Goal: Task Accomplishment & Management: Use online tool/utility

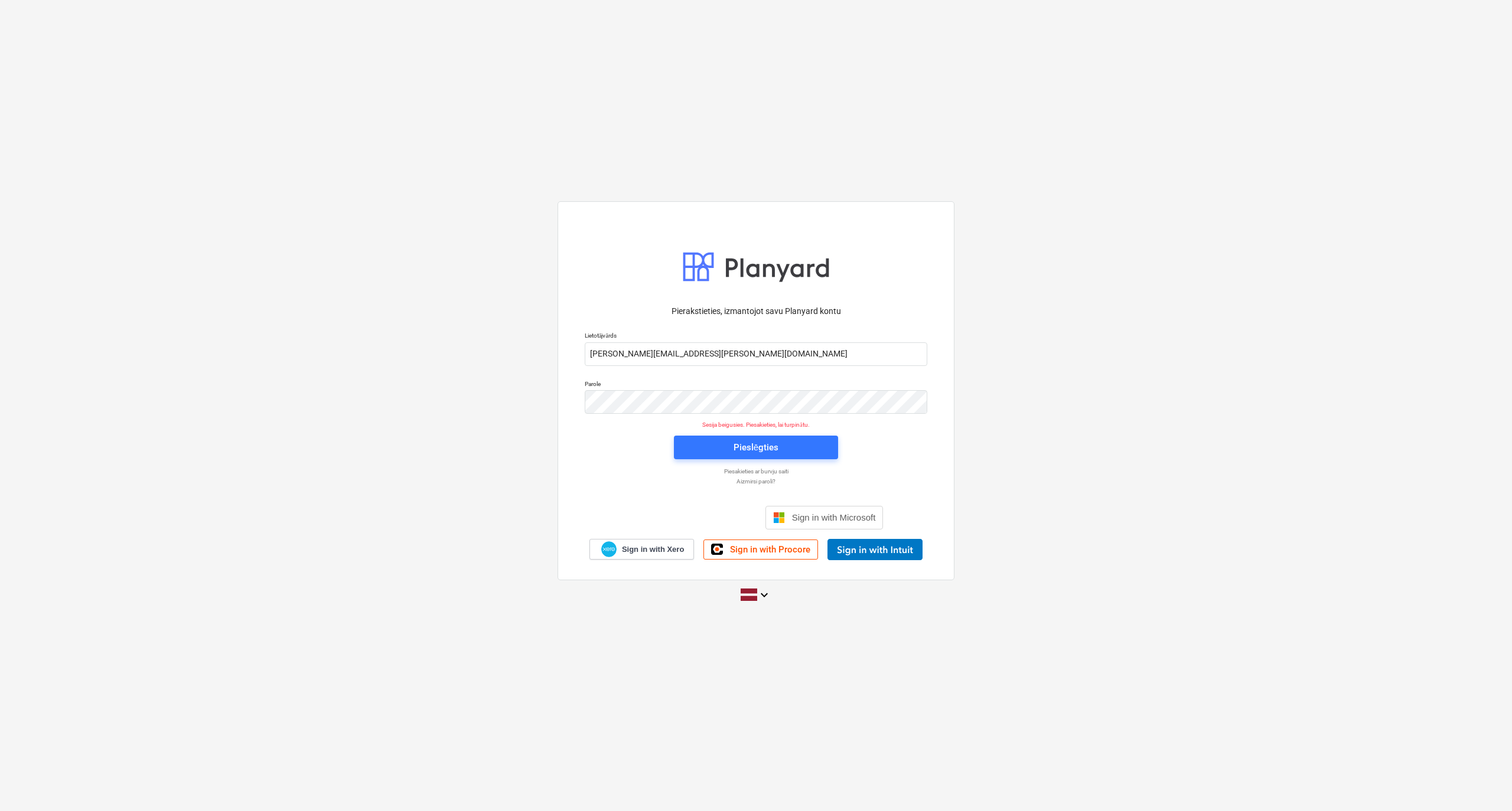
click at [799, 440] on span "Pieslēgties" at bounding box center [756, 448] width 136 height 16
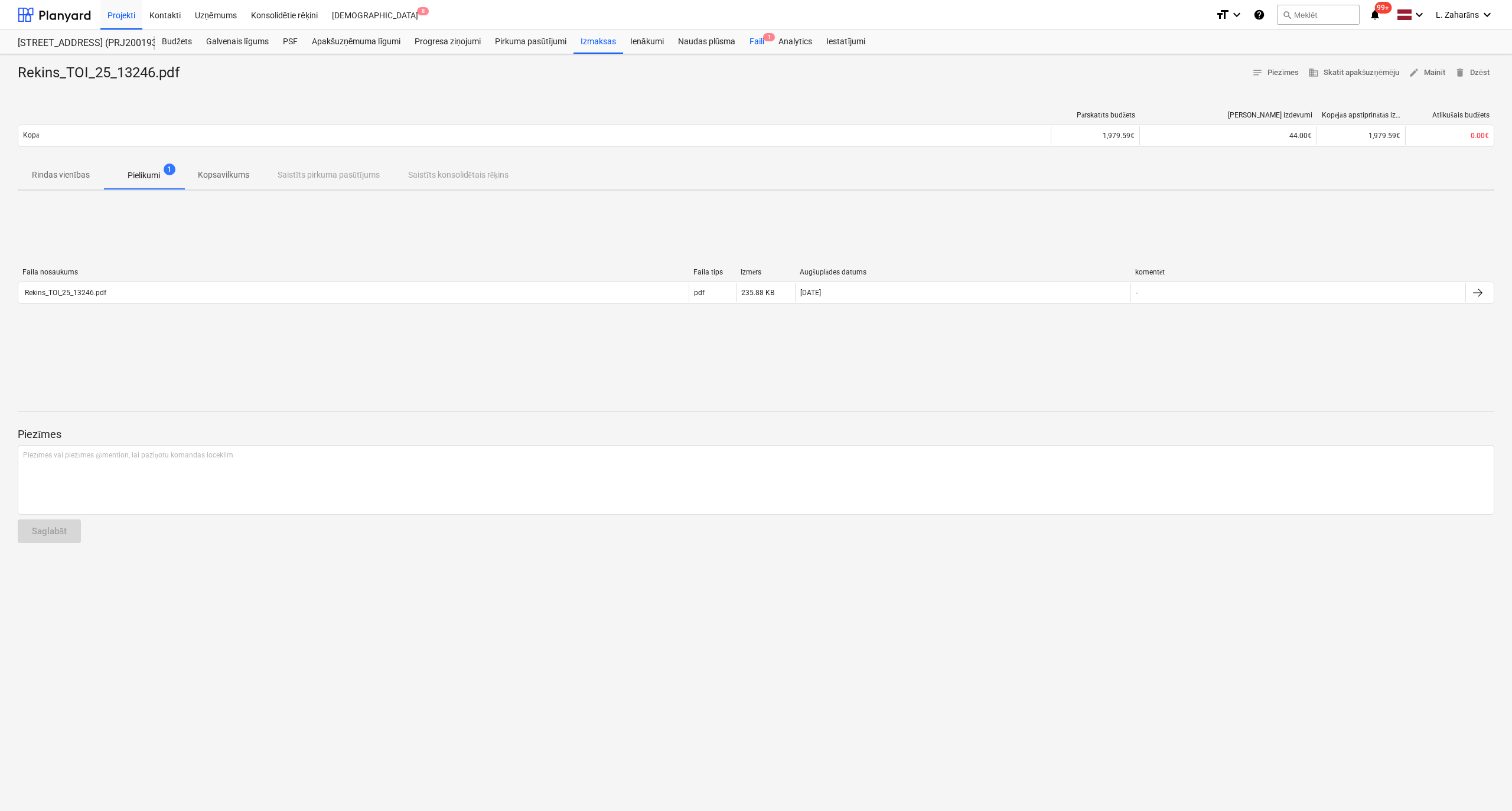
drag, startPoint x: 757, startPoint y: 32, endPoint x: 746, endPoint y: 43, distance: 15.6
click at [757, 32] on div "Faili 1" at bounding box center [757, 42] width 29 height 23
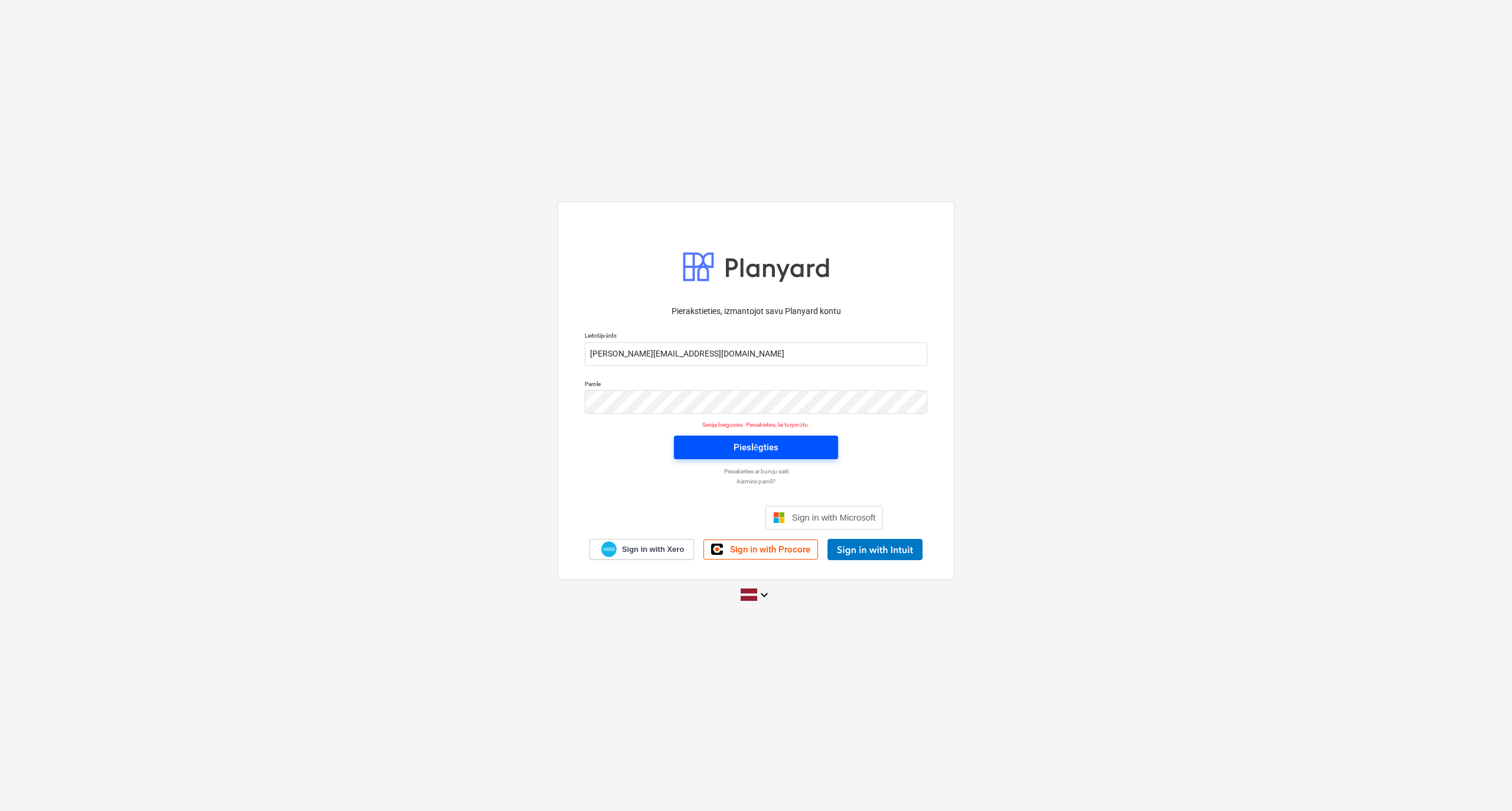
click at [699, 454] on span "Pieslēgties" at bounding box center [756, 448] width 136 height 16
click at [711, 445] on span "Pieslēgties" at bounding box center [756, 448] width 136 height 16
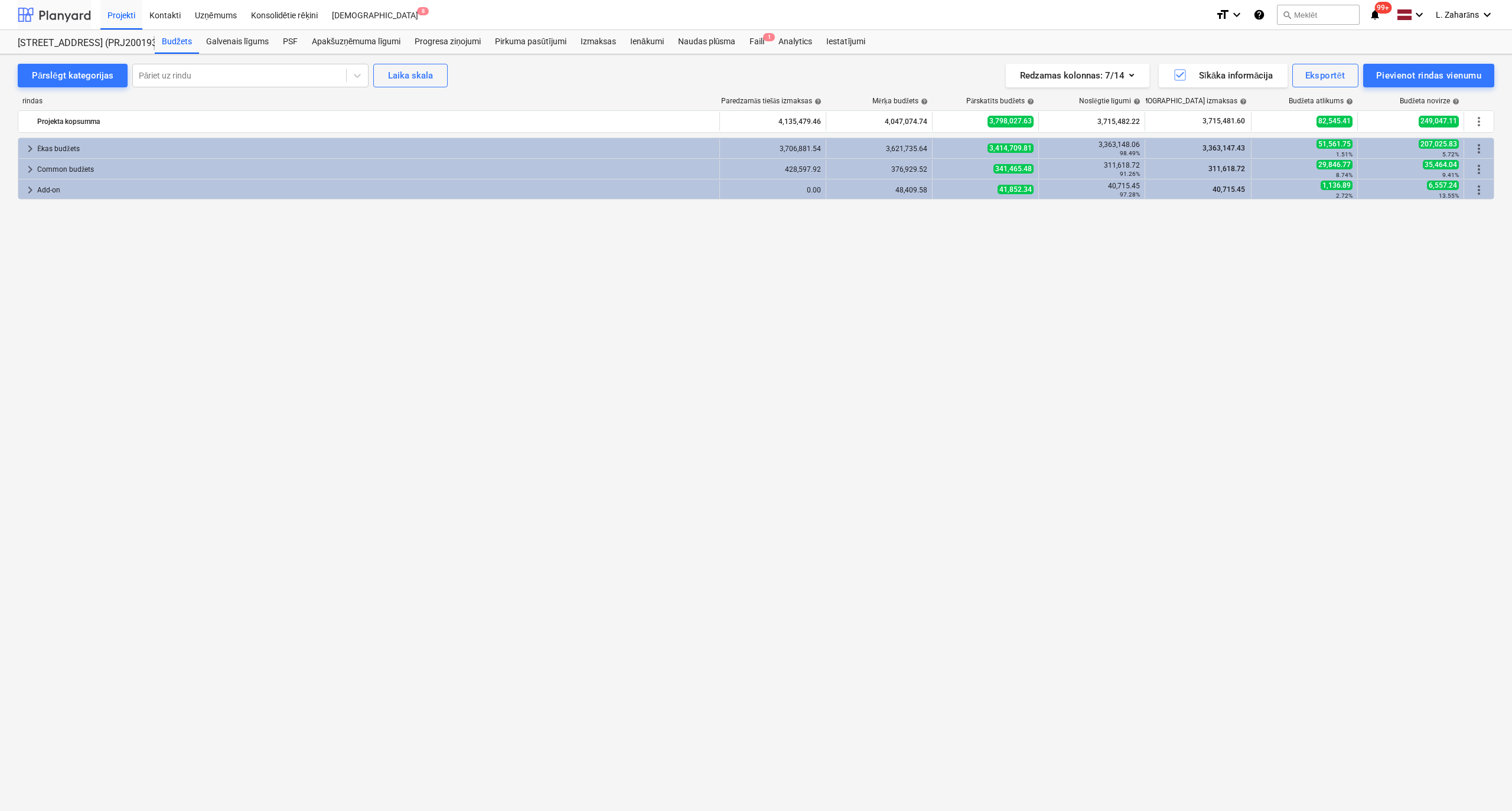
click at [35, 17] on div at bounding box center [54, 14] width 73 height 29
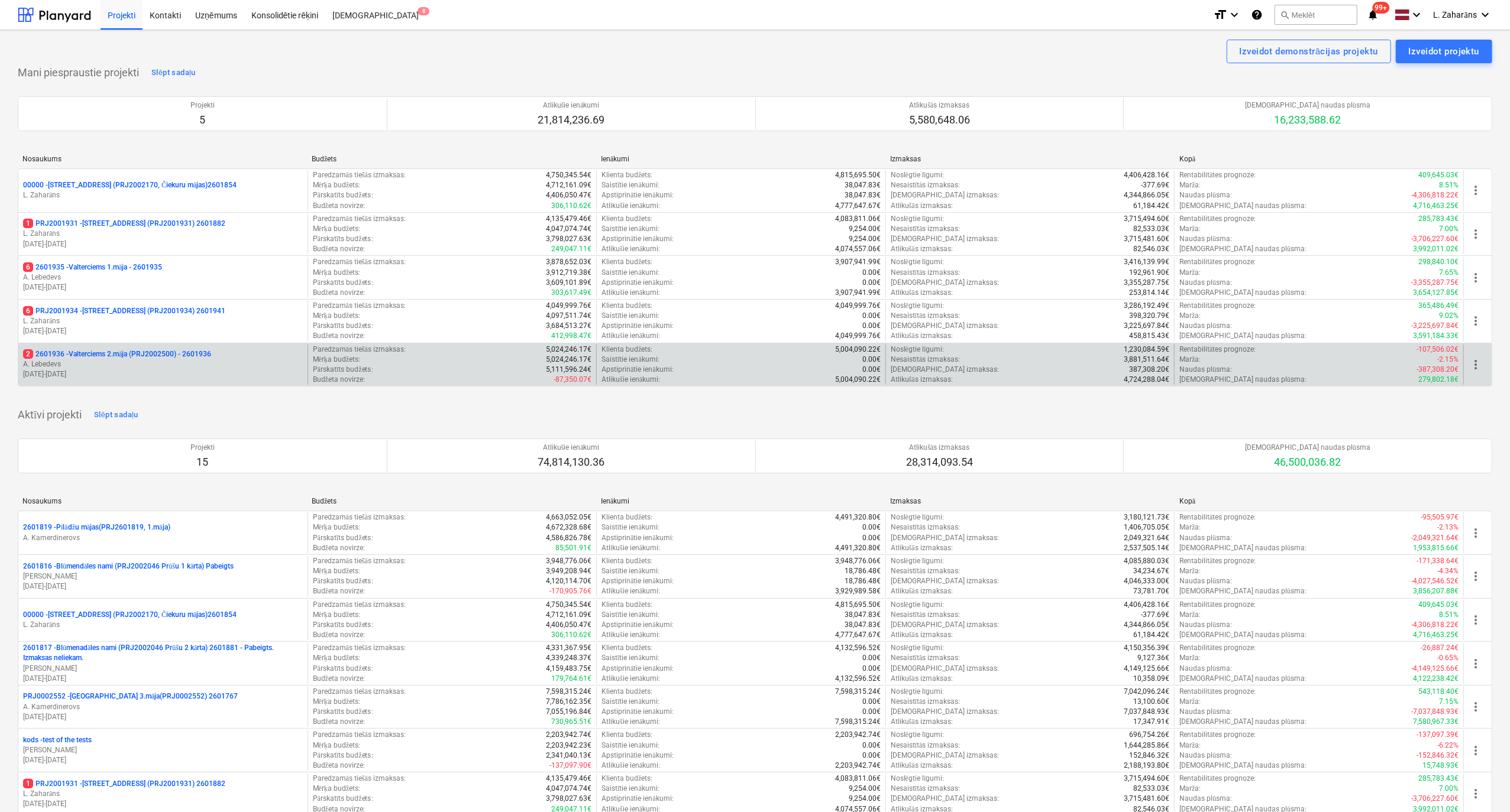
click at [116, 353] on p "2 2601936 - Valterciems 2.māja (PRJ2002500) - 2601936" at bounding box center [117, 354] width 188 height 10
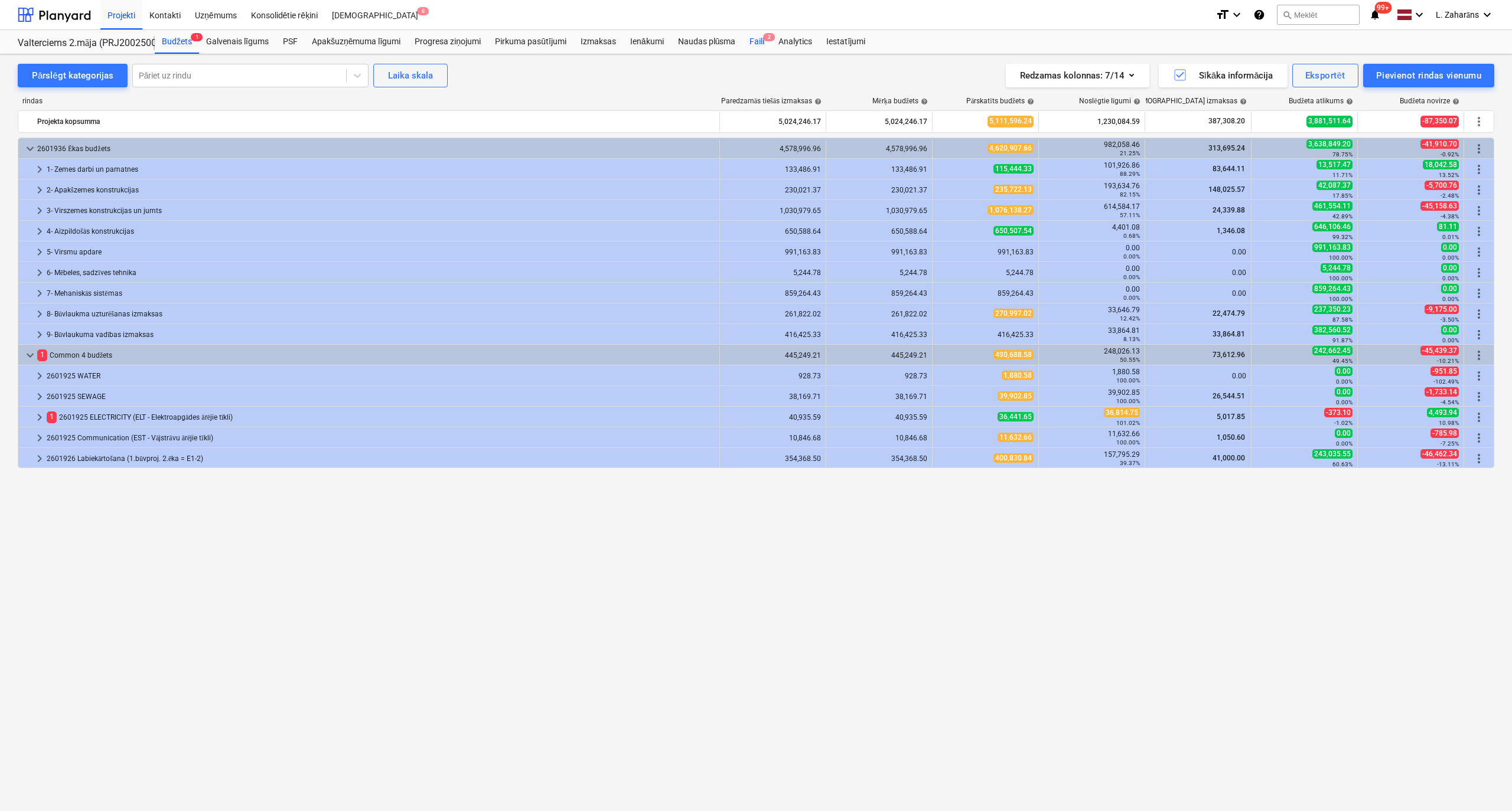
click at [759, 41] on div "Faili 2" at bounding box center [757, 42] width 29 height 23
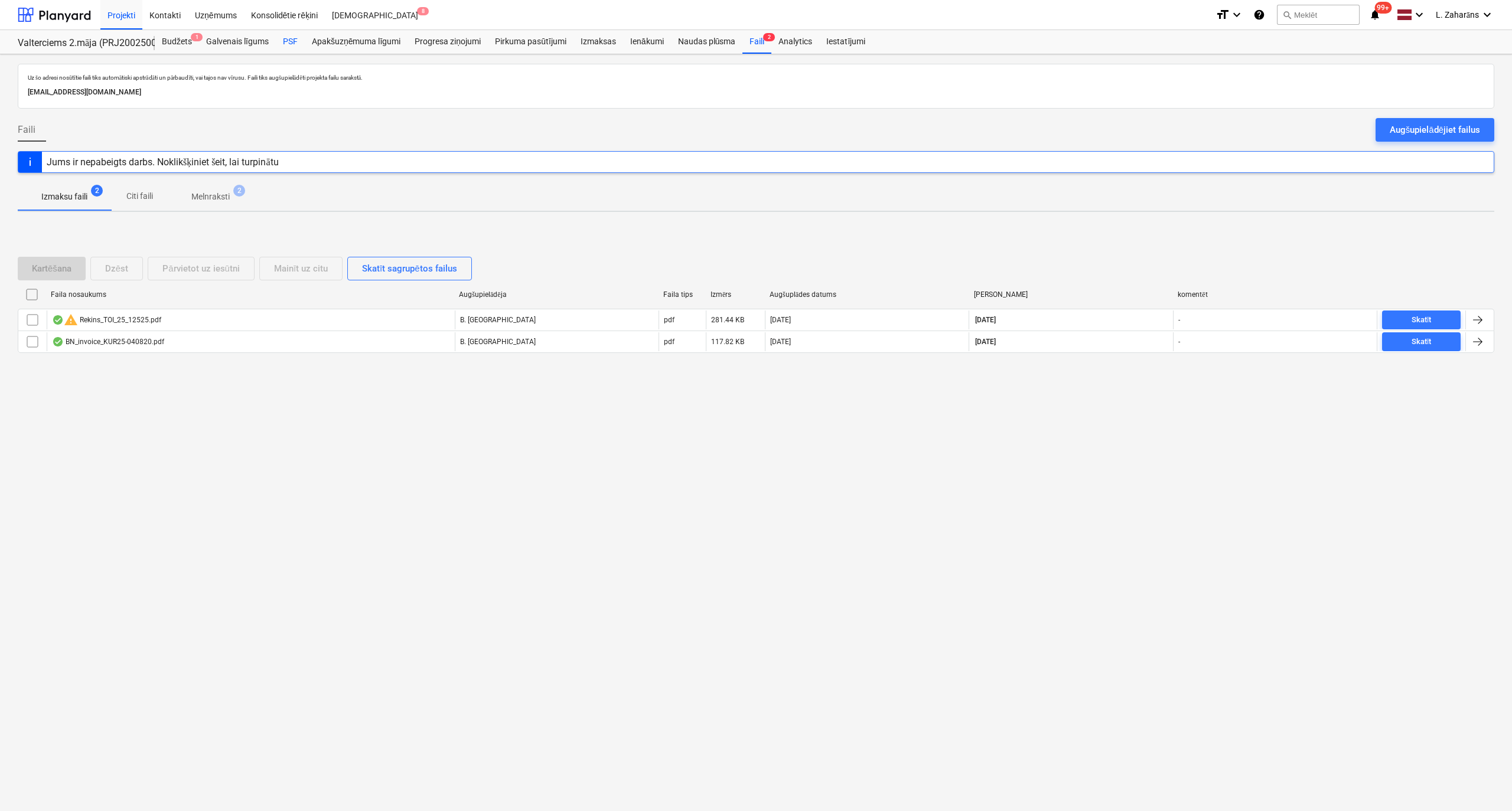
click at [287, 39] on div "PSF" at bounding box center [290, 42] width 29 height 23
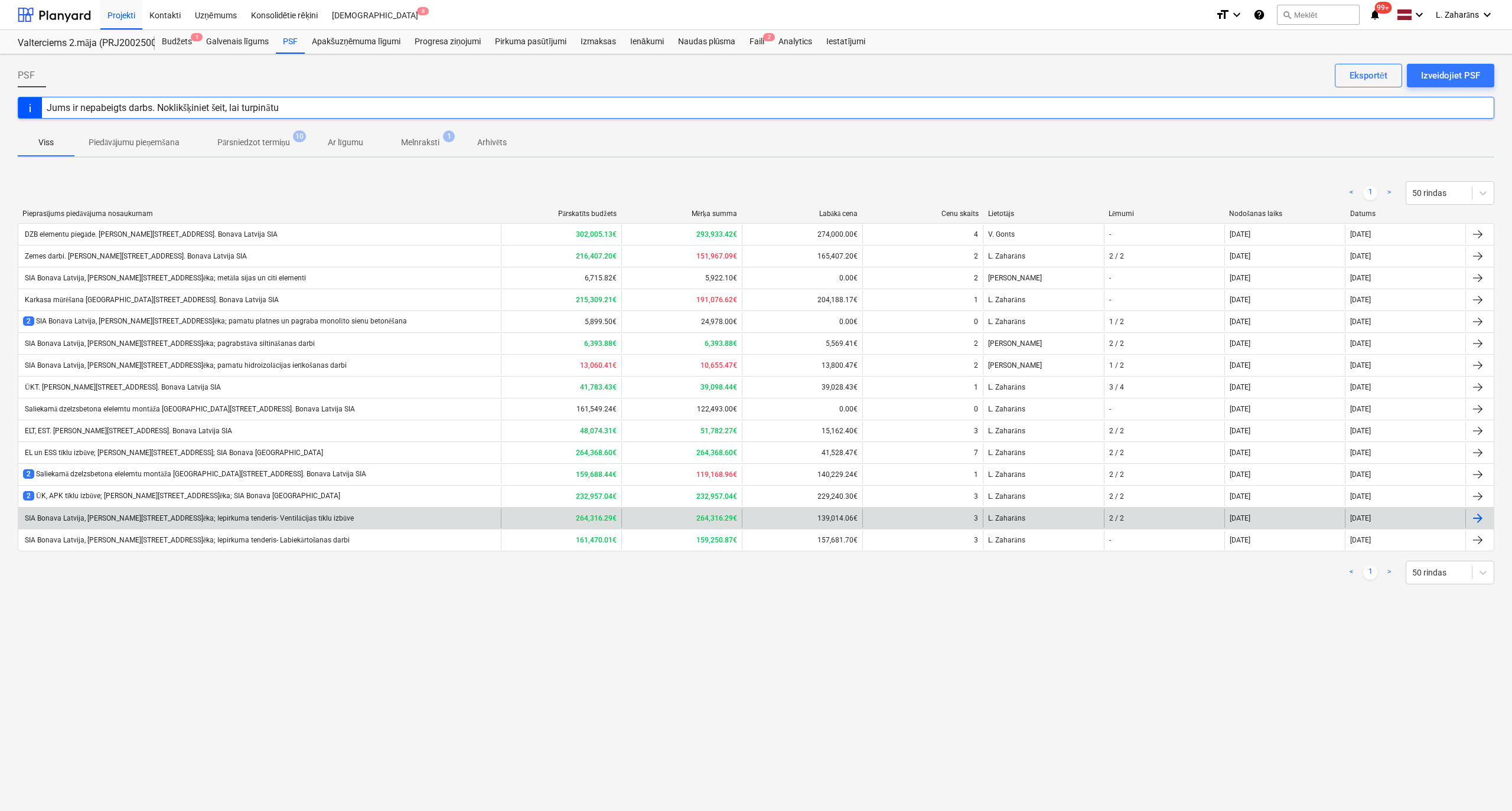
click at [180, 518] on div "SIA Bonava Latvija, [PERSON_NAME][STREET_ADDRESS]ēka; Iepirkuma tenderis- Venti…" at bounding box center [188, 519] width 331 height 9
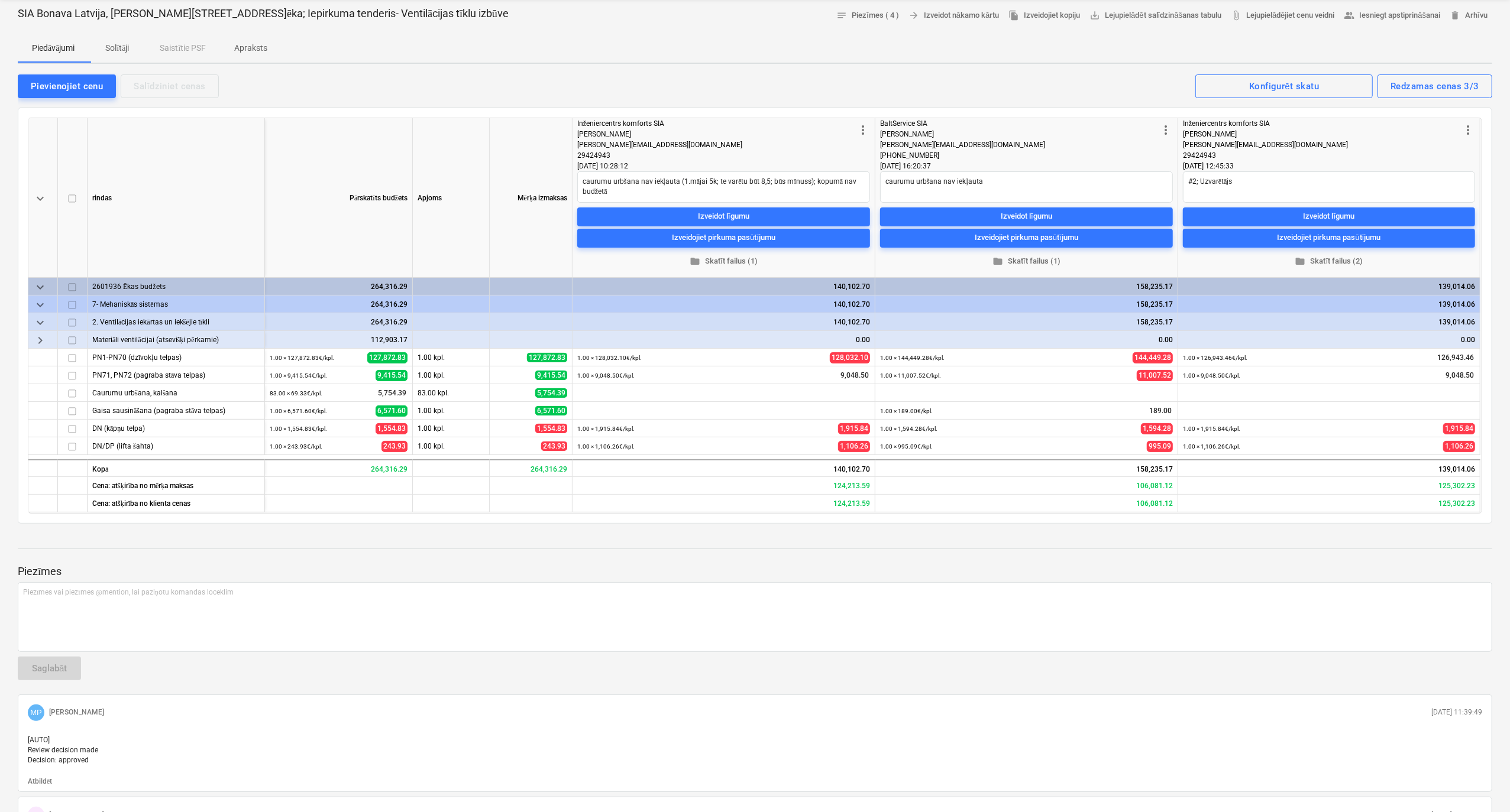
scroll to position [157, 0]
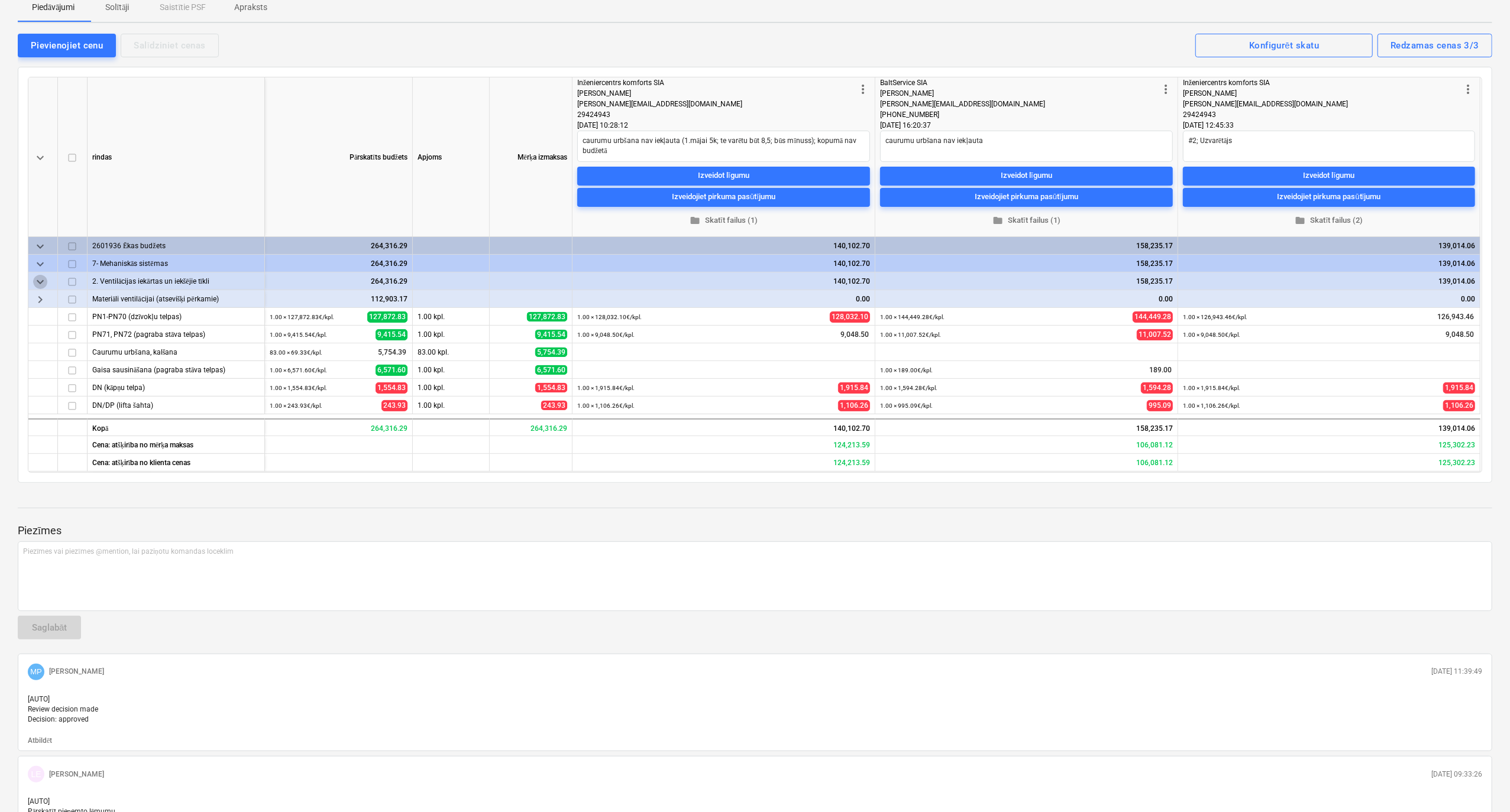
click at [39, 283] on span "keyboard_arrow_down" at bounding box center [40, 282] width 14 height 14
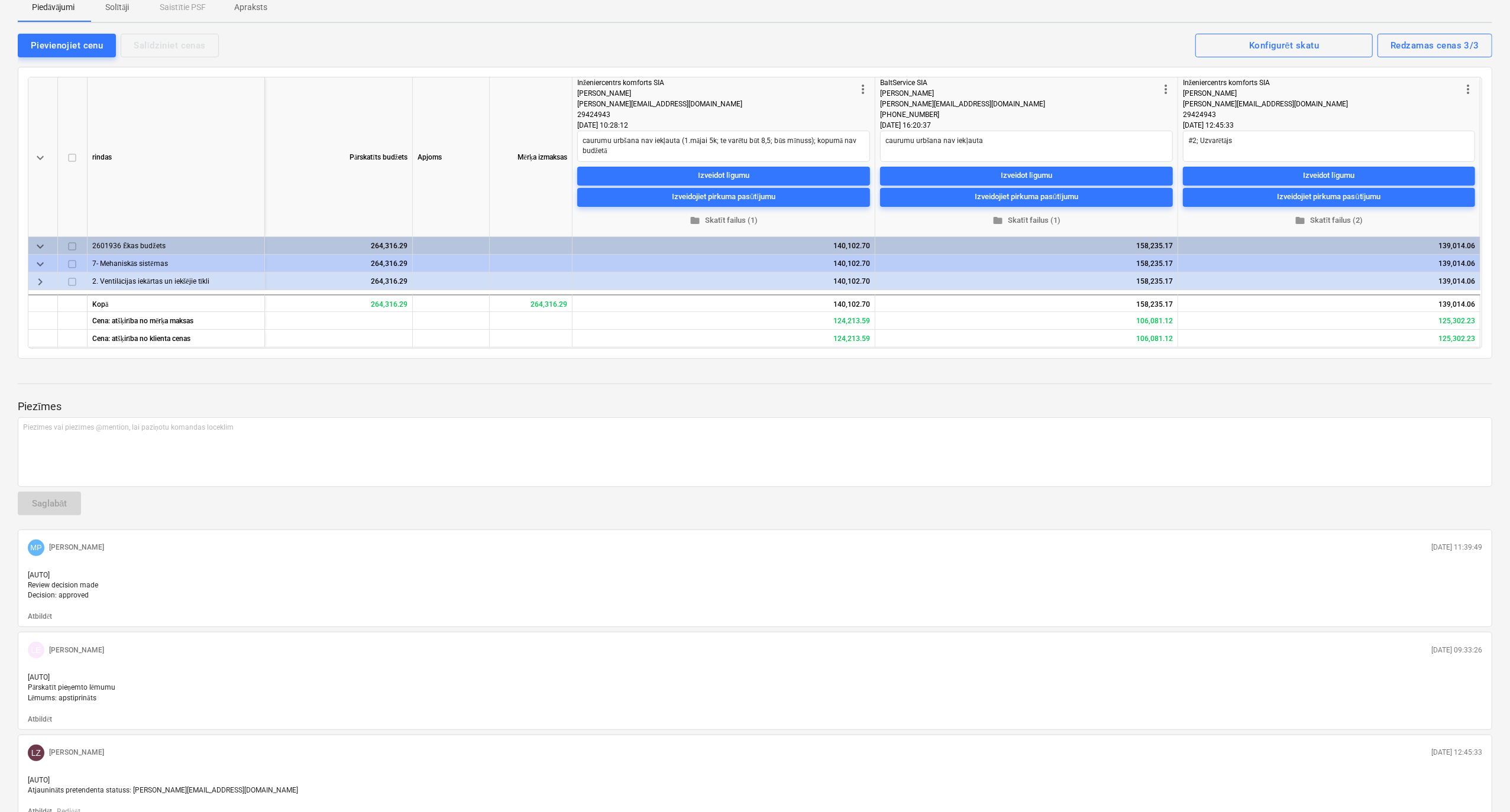
click at [39, 283] on span "keyboard_arrow_right" at bounding box center [40, 282] width 14 height 14
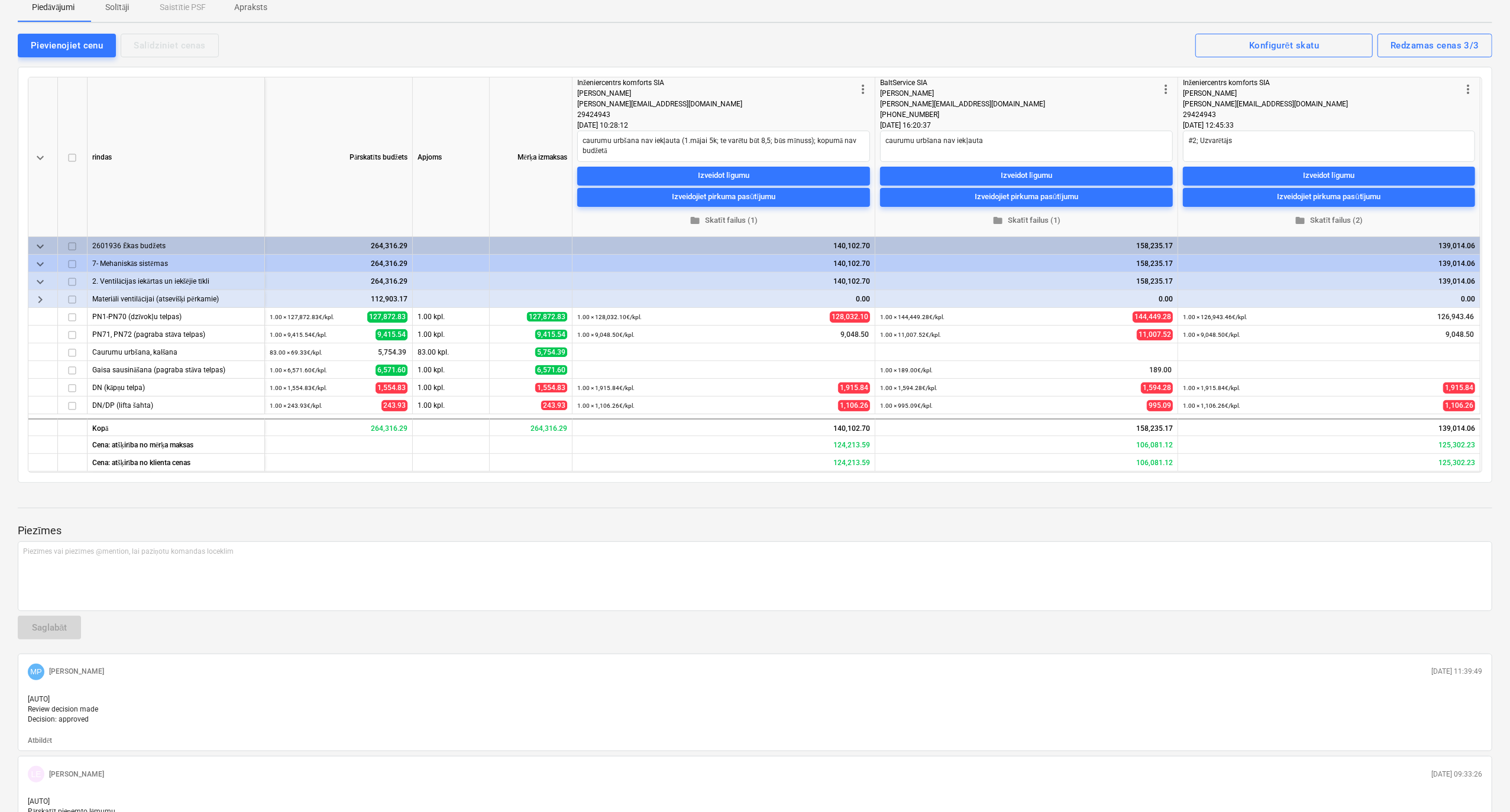
click at [40, 266] on span "keyboard_arrow_down" at bounding box center [40, 265] width 14 height 14
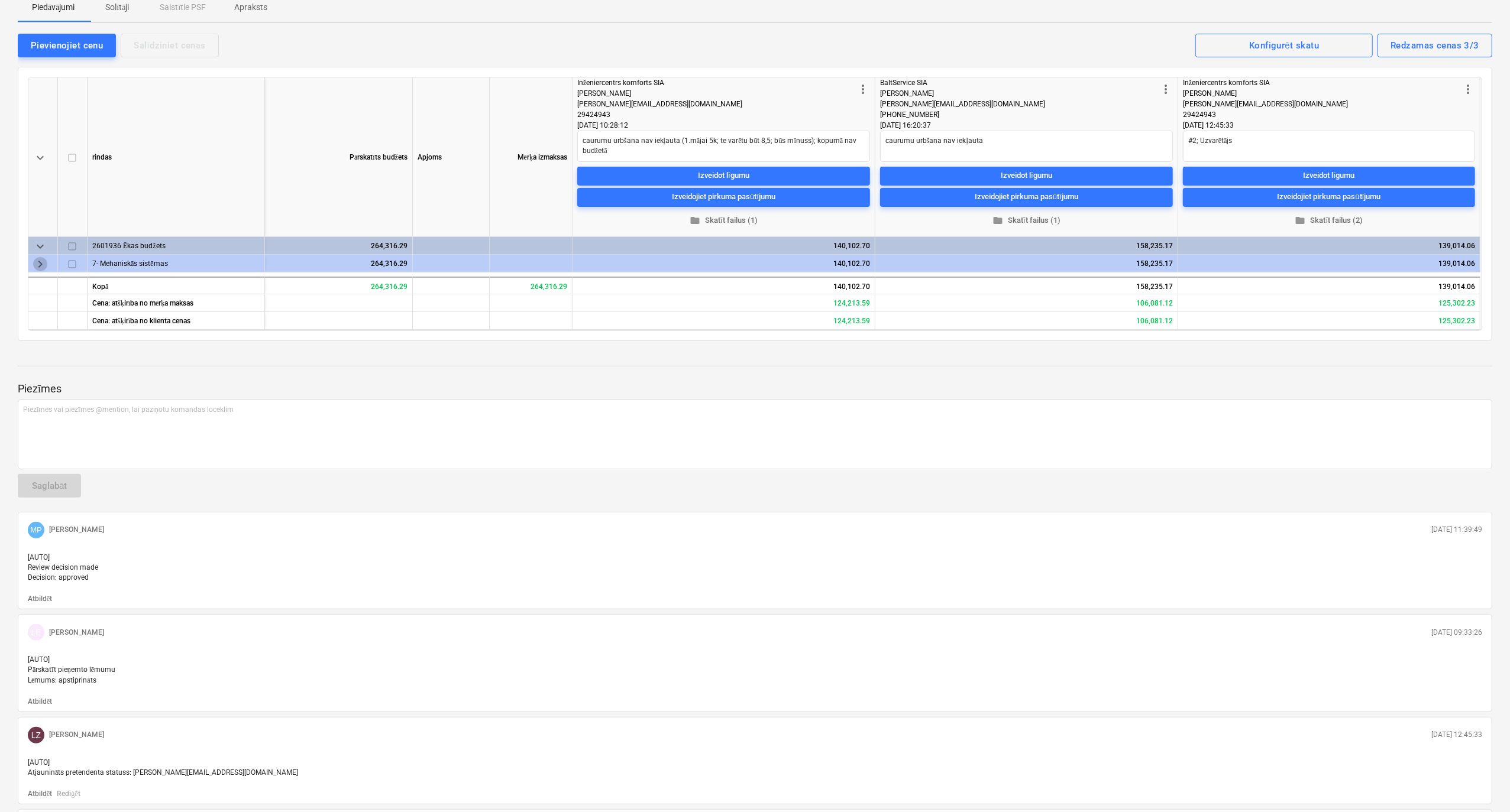
click at [40, 266] on span "keyboard_arrow_right" at bounding box center [40, 265] width 14 height 14
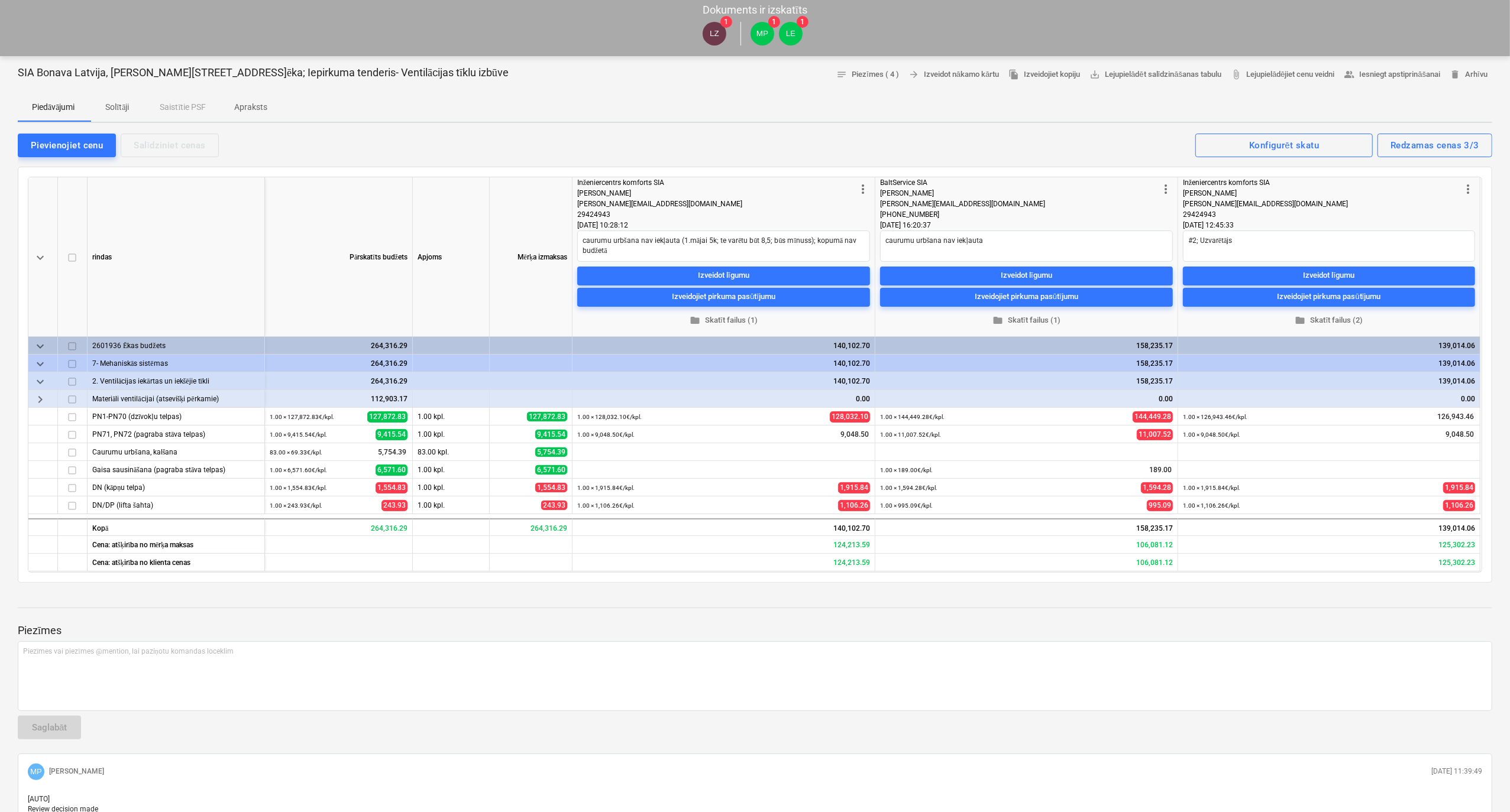
scroll to position [0, 0]
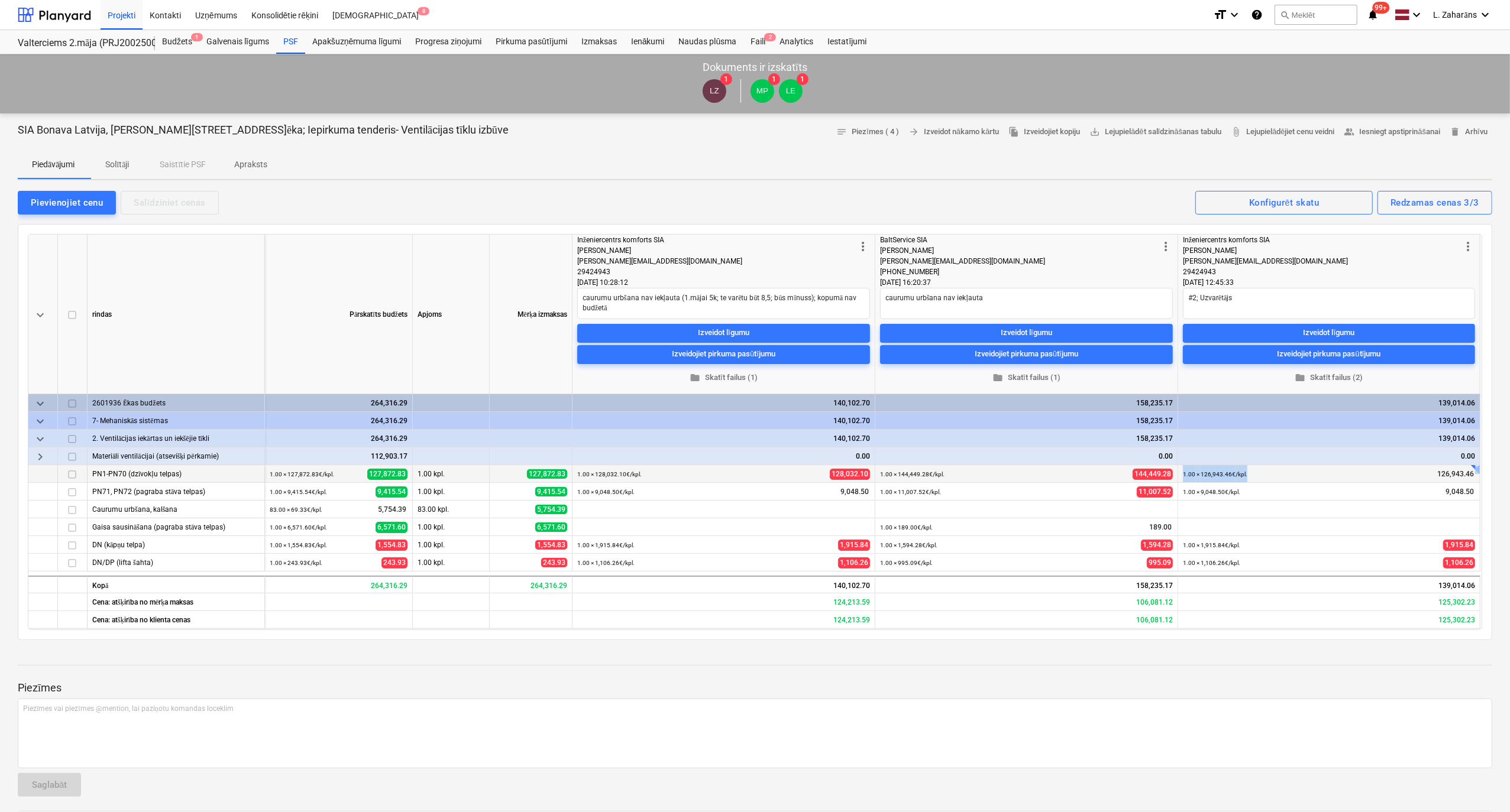
drag, startPoint x: 1431, startPoint y: 476, endPoint x: 1479, endPoint y: 474, distance: 48.0
click at [1479, 474] on div "+ edit 1.00 × 126,943.46€ / kpl. 126,943.46" at bounding box center [1329, 474] width 302 height 18
drag, startPoint x: 366, startPoint y: 497, endPoint x: 1205, endPoint y: 493, distance: 839.0
click at [393, 497] on div "1.00 × 9,415.54€ / kpl. 9,415.54" at bounding box center [338, 492] width 138 height 18
drag, startPoint x: 1436, startPoint y: 488, endPoint x: 1462, endPoint y: 488, distance: 26.0
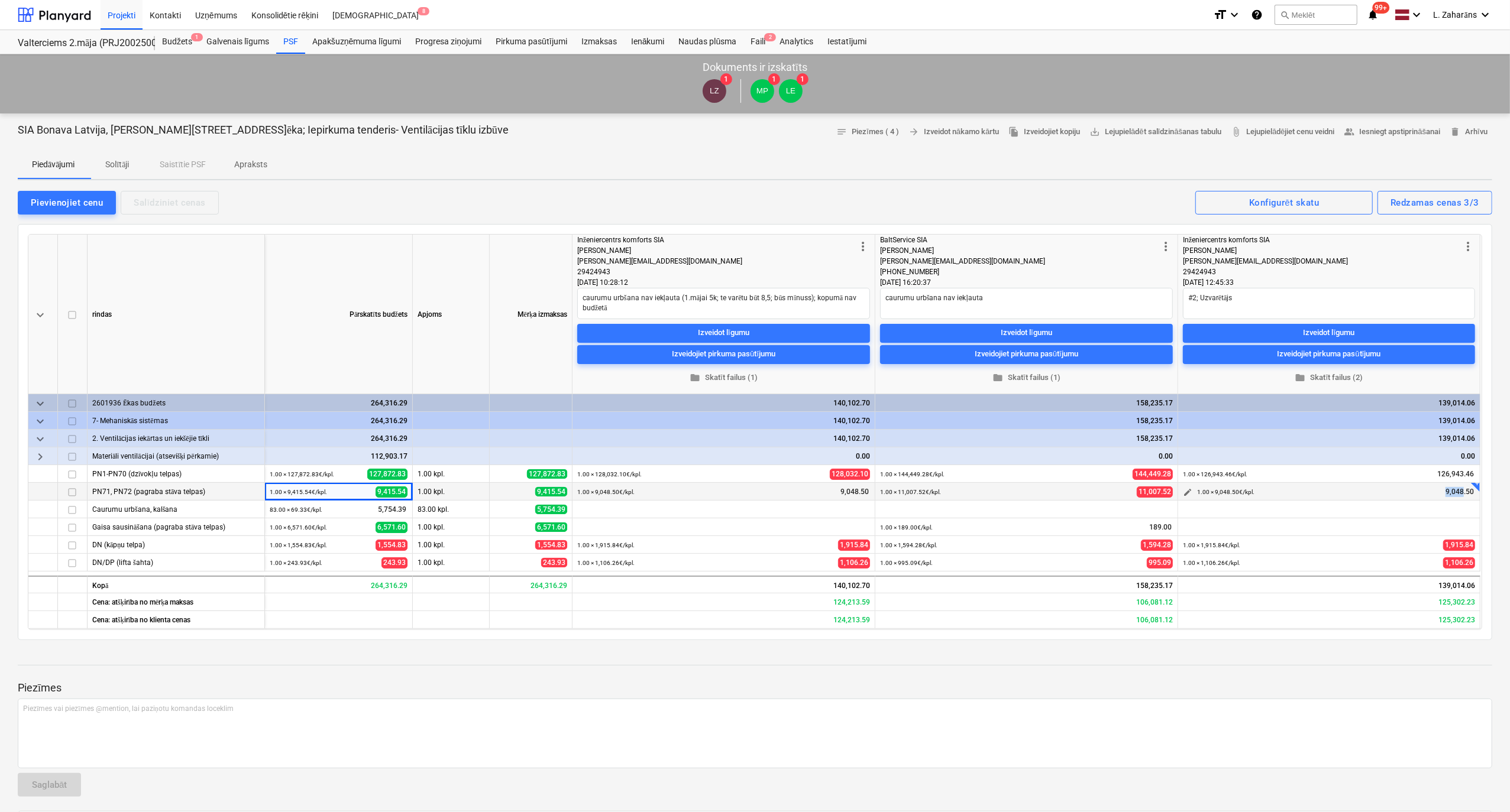
click at [1462, 488] on div "1.00 × 9,048.50€ / kpl. 9,048.50" at bounding box center [1336, 492] width 278 height 18
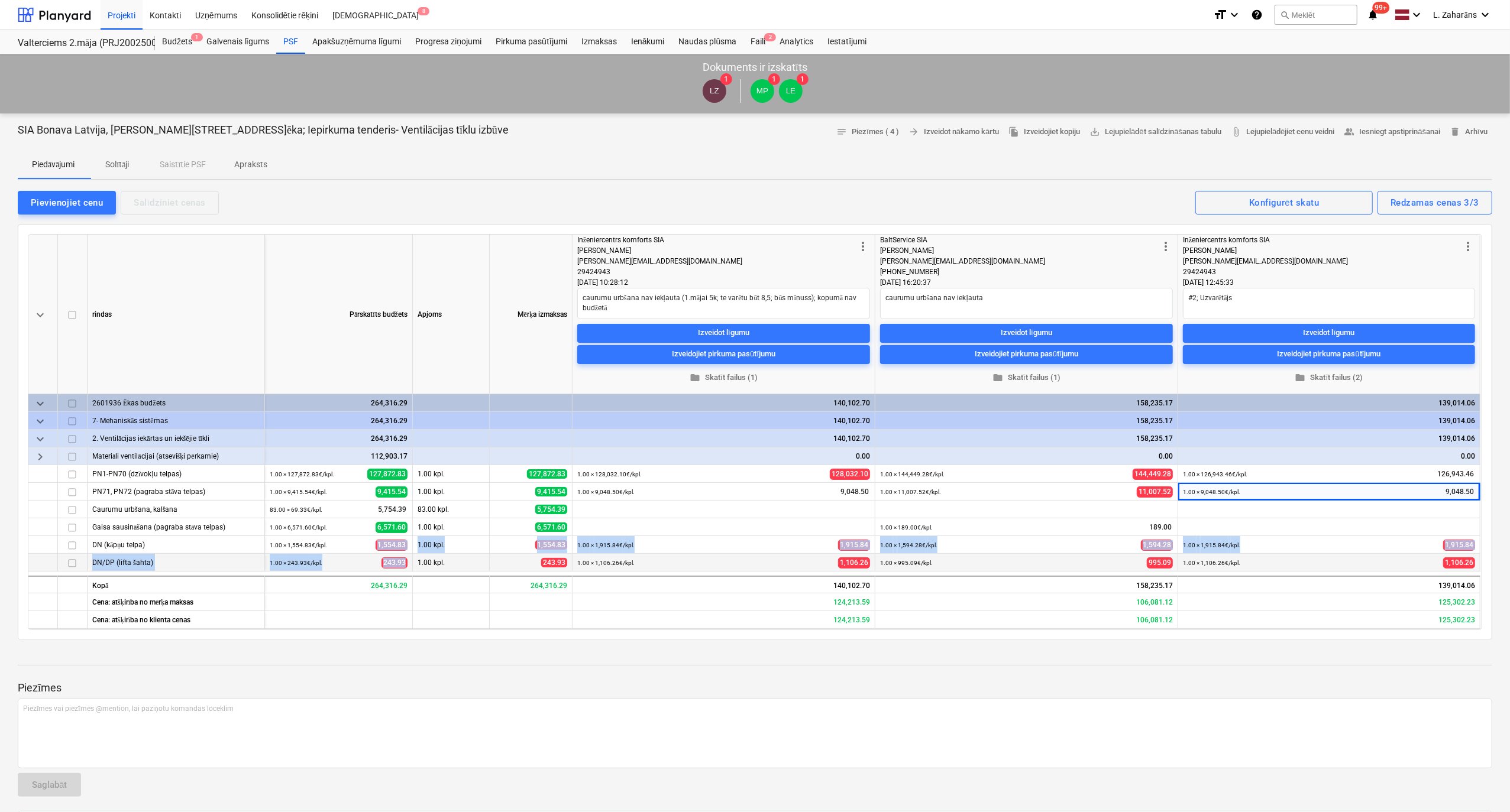
drag, startPoint x: 376, startPoint y: 549, endPoint x: 983, endPoint y: 571, distance: 607.4
click at [406, 566] on div "keyboard_arrow_down rindas Pārskatīts budžets Apjoms Mērķa izmaksas more_vert I…" at bounding box center [755, 432] width 1454 height 396
click at [1442, 546] on div "1.00 × 1,915.84€ / kpl. 1,915.84" at bounding box center [1336, 545] width 278 height 18
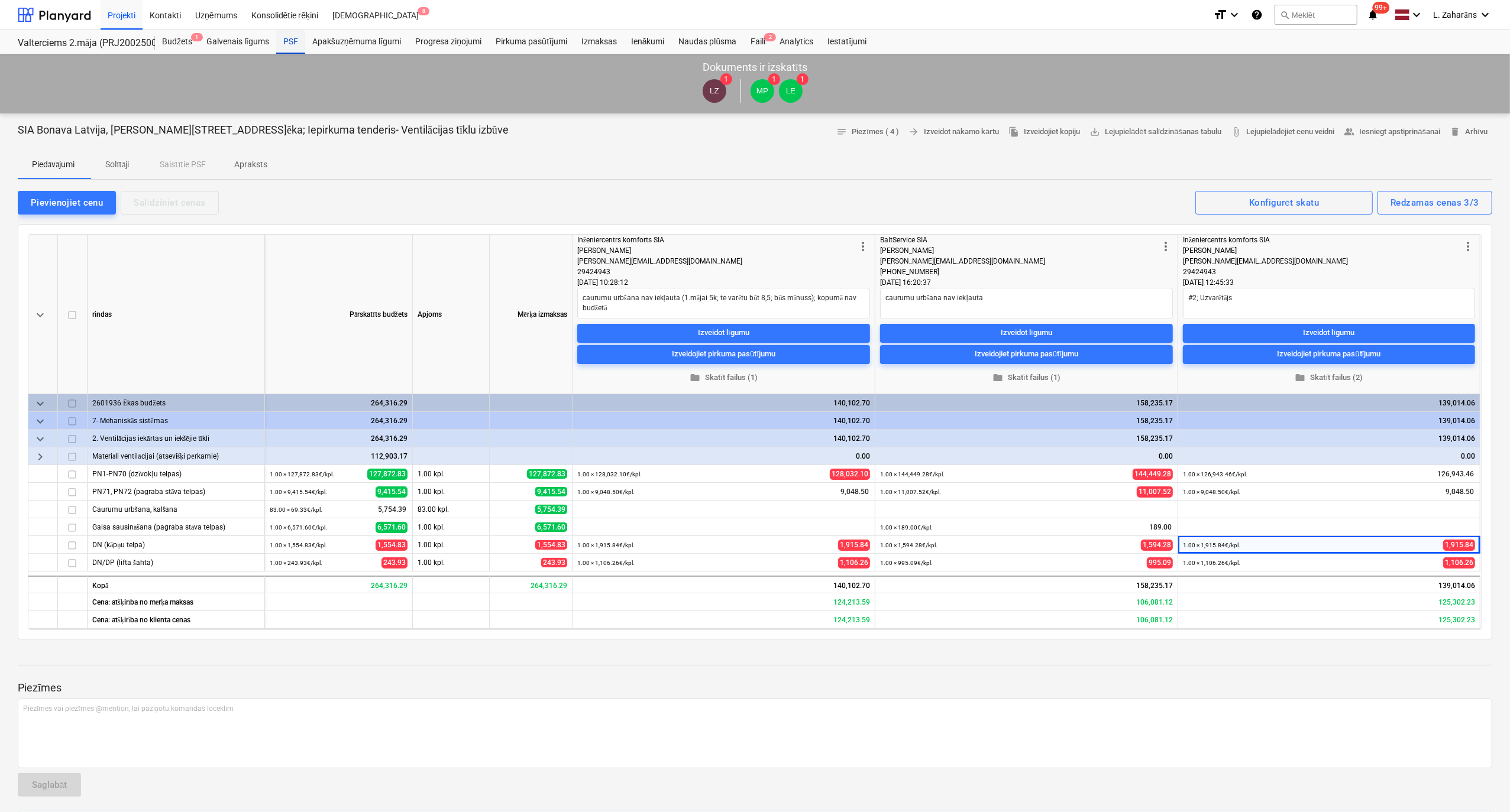
click at [286, 42] on div "PSF" at bounding box center [291, 42] width 29 height 23
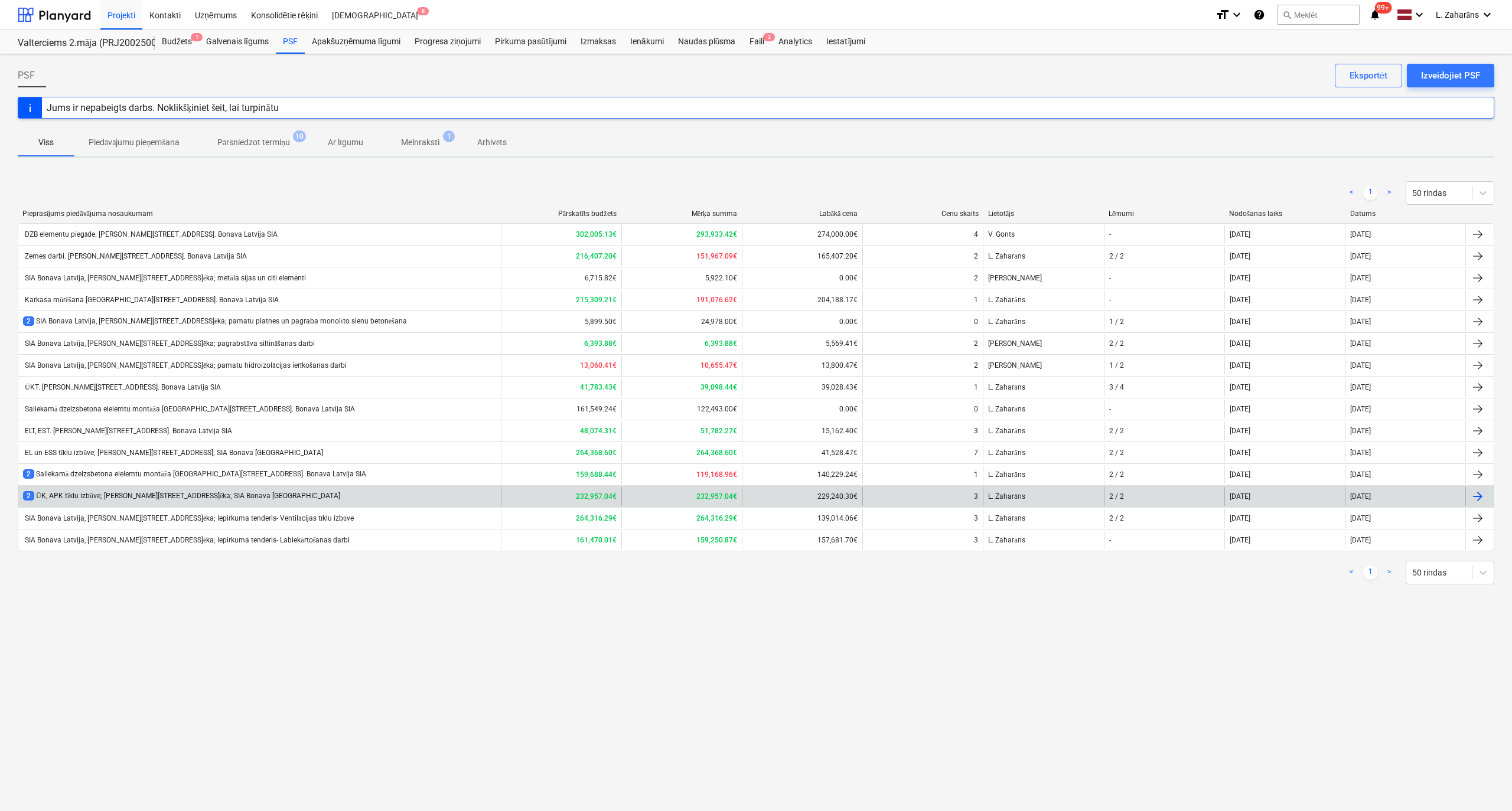
click at [151, 497] on div "2 ŪK, APK tīklu izbūve; [PERSON_NAME][STREET_ADDRESS]ēka; SIA Bonava [GEOGRAPHI…" at bounding box center [181, 496] width 317 height 10
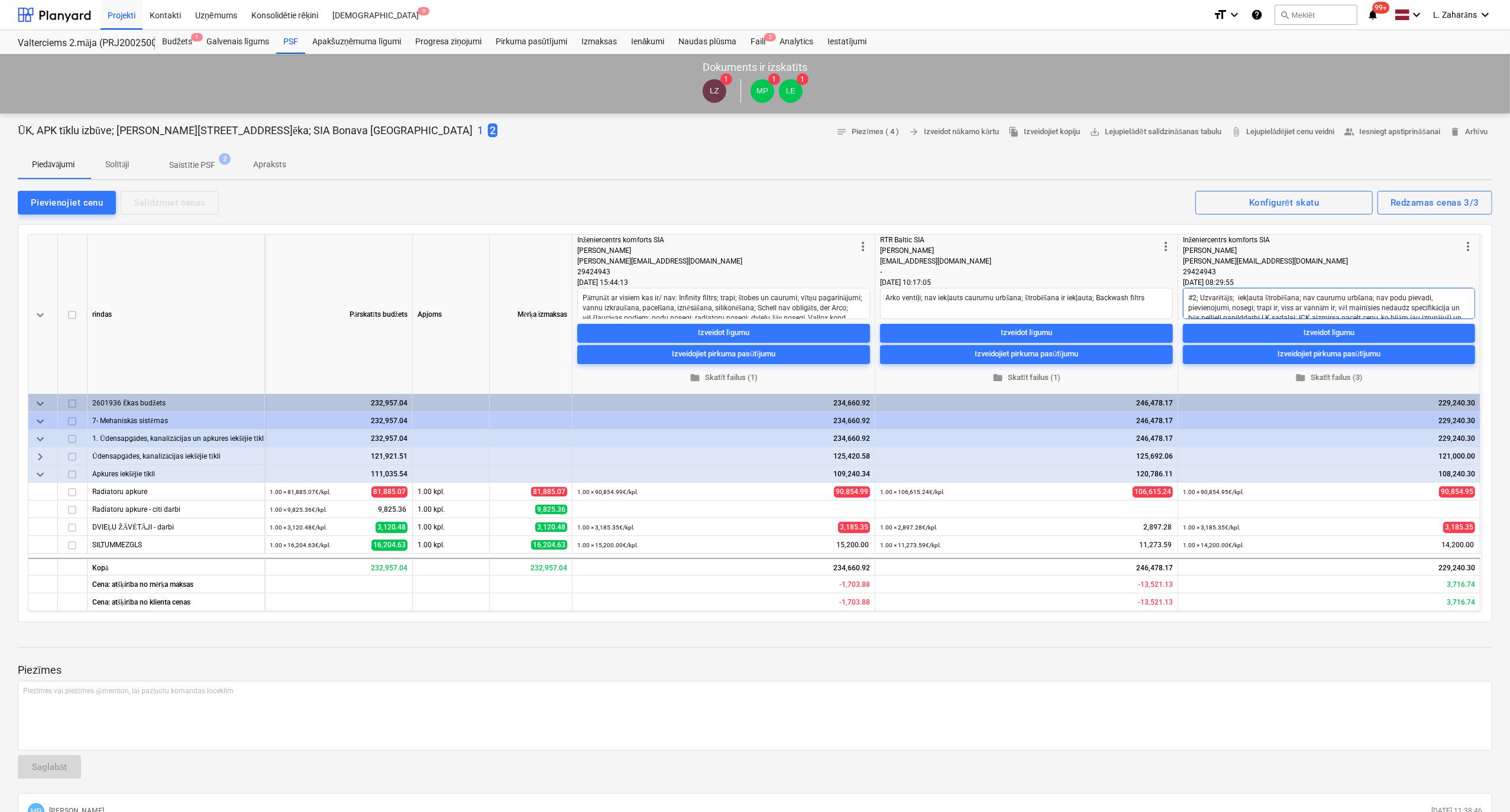
drag, startPoint x: 1266, startPoint y: 298, endPoint x: 1284, endPoint y: 296, distance: 18.1
click at [1284, 296] on textarea "#2; Uzvarētājs; iekļauta štrobēšana; nav caurumu urbšana; nav podu pievadi, pie…" at bounding box center [1329, 304] width 292 height 31
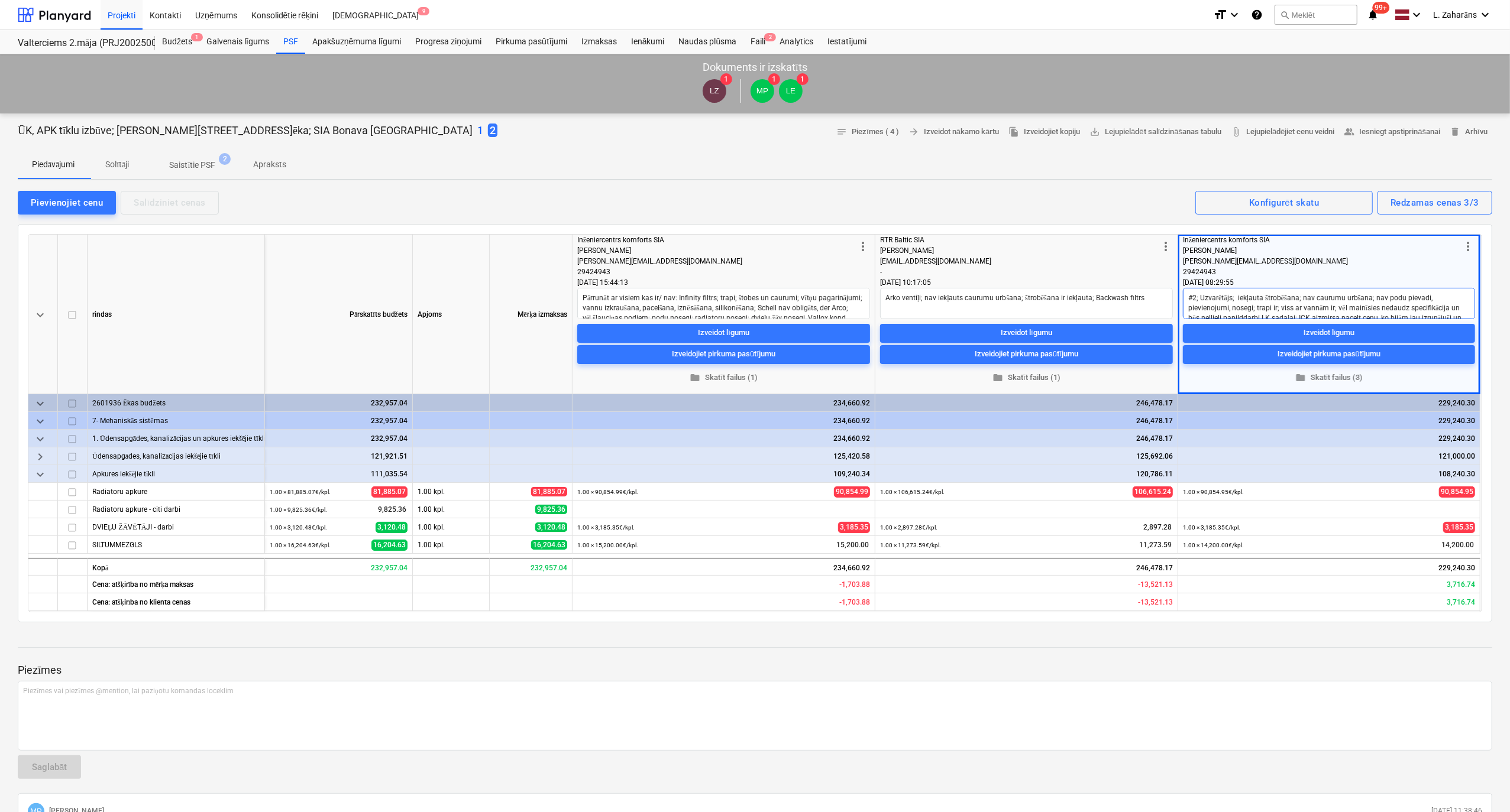
drag, startPoint x: 1390, startPoint y: 298, endPoint x: 1251, endPoint y: 303, distance: 139.1
click at [1251, 303] on textarea "#2; Uzvarētājs; iekļauta štrobēšana; nav caurumu urbšana; nav podu pievadi, pie…" at bounding box center [1329, 304] width 292 height 31
click at [1297, 308] on textarea "#2; Uzvarētājs; iekļauta štrobēšana; nav caurumu urbšana; nav podu pievadi, pie…" at bounding box center [1329, 304] width 292 height 31
drag, startPoint x: 1216, startPoint y: 298, endPoint x: 1269, endPoint y: 296, distance: 53.0
click at [1269, 296] on textarea "#2; Uzvarētājs; iekļauta štrobēšana; nav caurumu urbšana; nav podu pievadi, pie…" at bounding box center [1329, 304] width 292 height 31
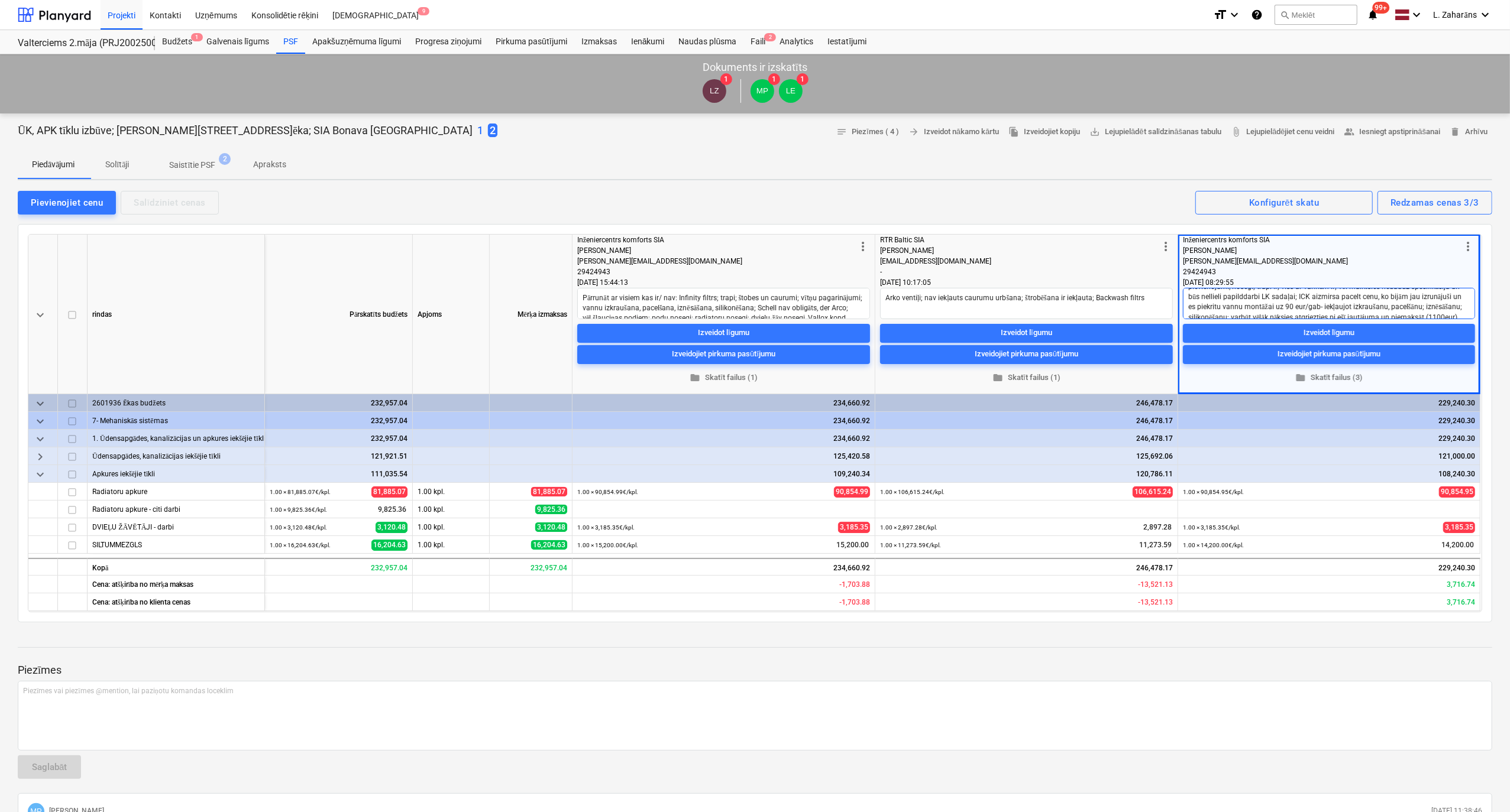
scroll to position [31, 0]
click at [734, 299] on textarea "Pārrunāt ar visiem kas ir/ nav: Infinity filtrs; trapi; štobes un caurumi; vītņ…" at bounding box center [723, 304] width 293 height 31
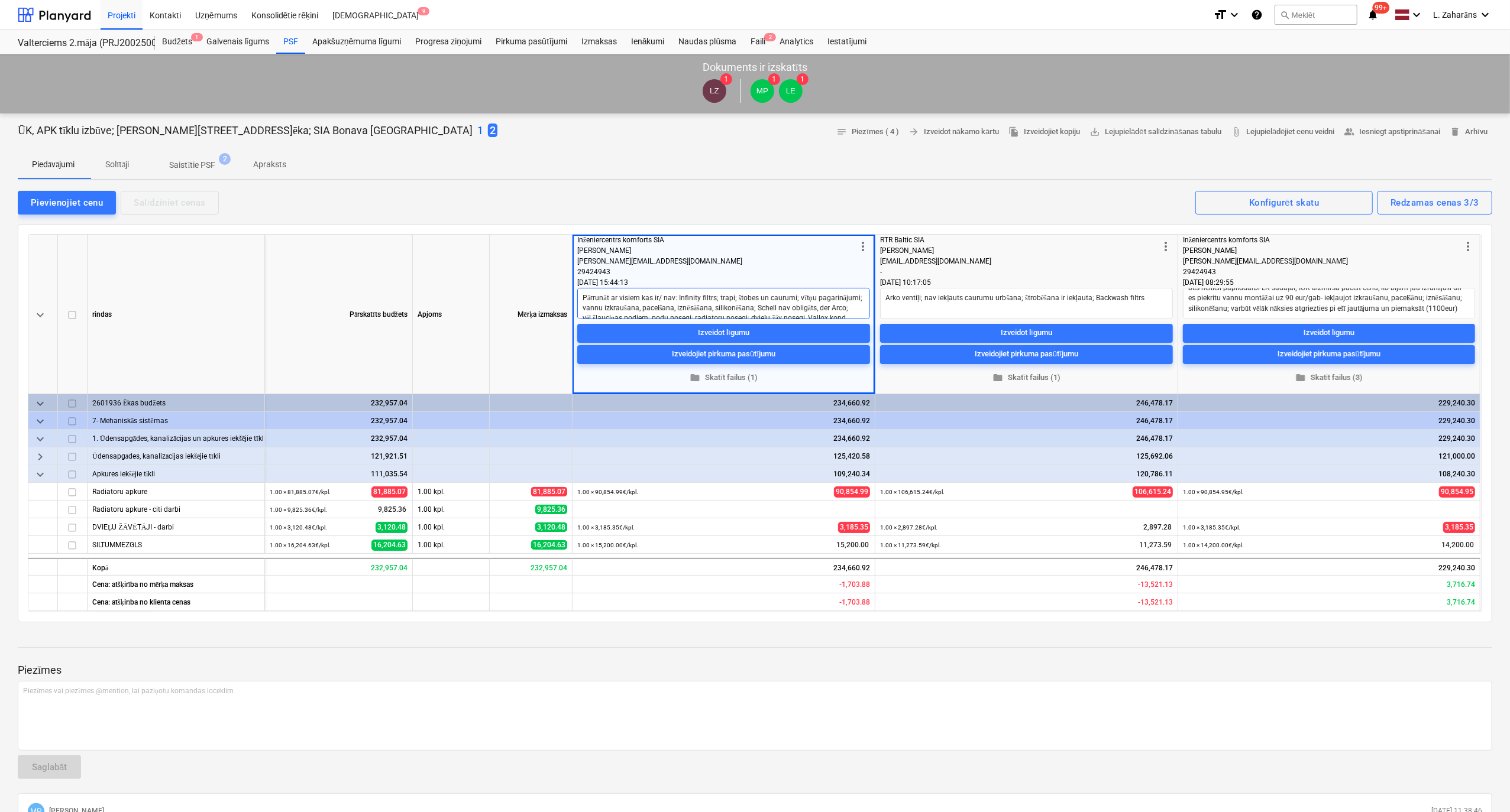
scroll to position [20, 0]
type textarea "x"
